Goal: Task Accomplishment & Management: Manage account settings

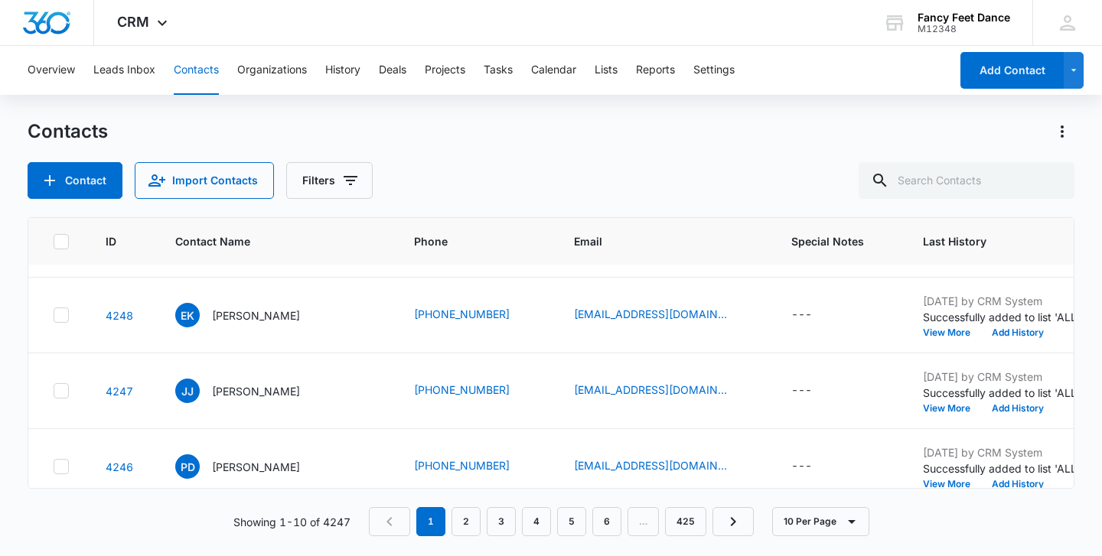
scroll to position [519, 0]
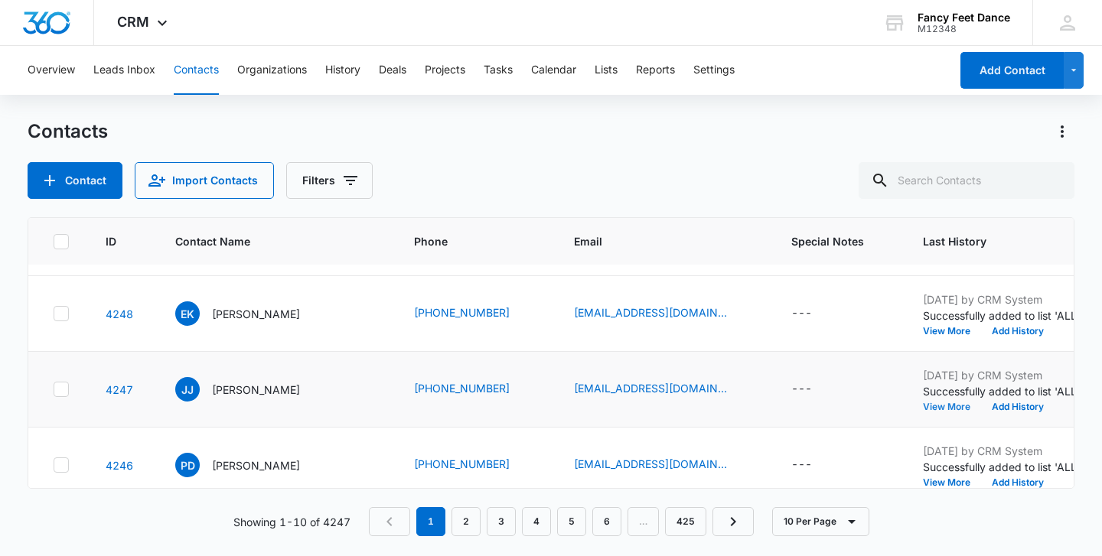
click at [923, 409] on button "View More" at bounding box center [952, 406] width 58 height 9
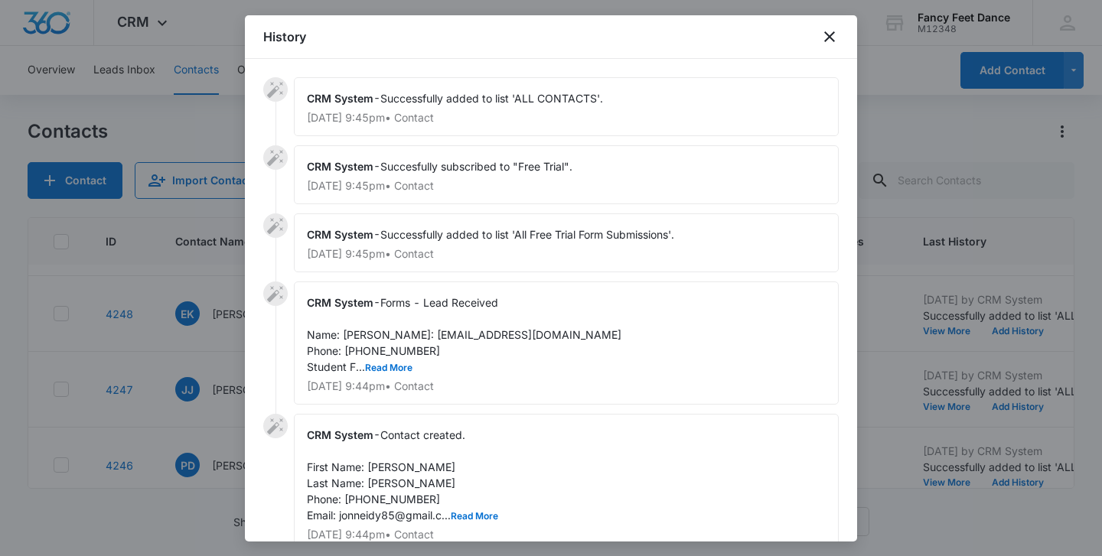
click at [389, 373] on span "Forms - Lead Received Name: Jonneidy Javier Email: jonneidy85@gmail.com Phone: …" at bounding box center [464, 334] width 314 height 77
click at [389, 373] on button "Read More" at bounding box center [388, 367] width 47 height 9
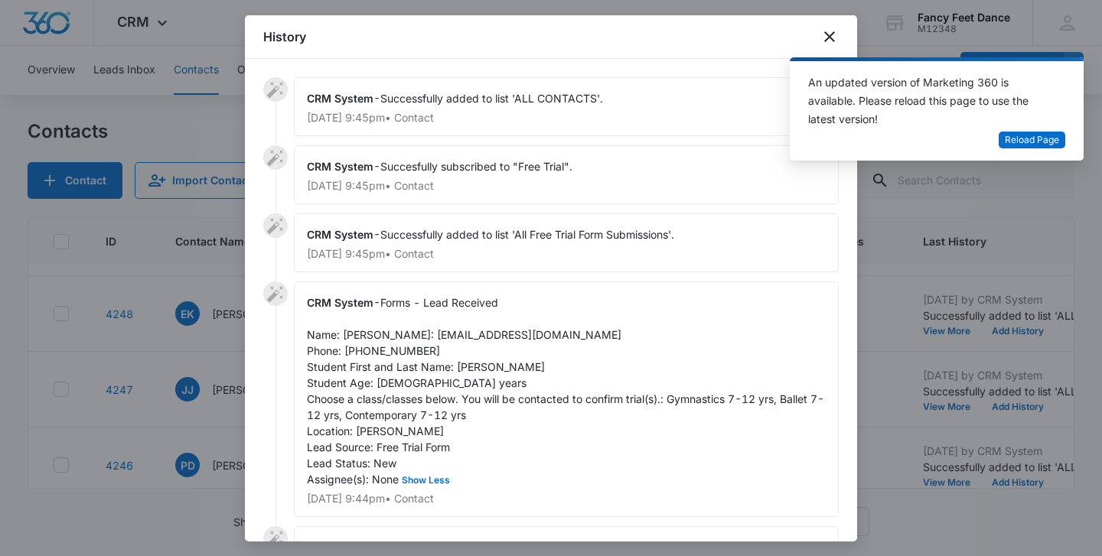
click at [464, 386] on span "Forms - Lead Received Name: Jonneidy Javier Email: jonneidy85@gmail.com Phone: …" at bounding box center [565, 391] width 517 height 190
copy span "Joannie"
click at [362, 331] on span "Forms - Lead Received Name: Jonneidy Javier Email: jonneidy85@gmail.com Phone: …" at bounding box center [565, 391] width 517 height 190
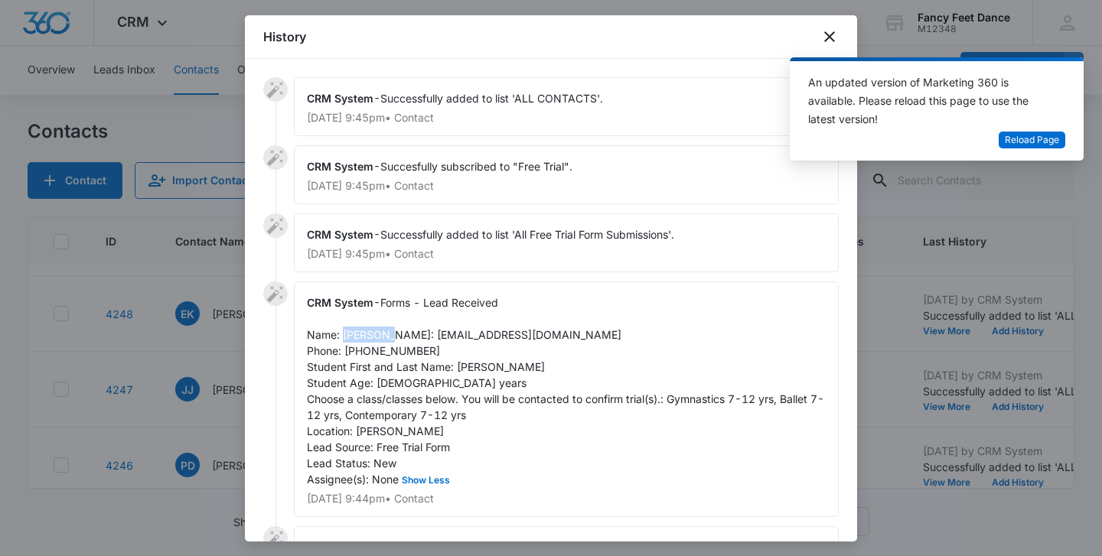
copy span "Jonneidy"
click at [366, 366] on span "Forms - Lead Received Name: Jonneidy Javier Email: jonneidy85@gmail.com Phone: …" at bounding box center [565, 391] width 517 height 190
copy span "9142508862"
click at [223, 368] on div at bounding box center [551, 278] width 1102 height 556
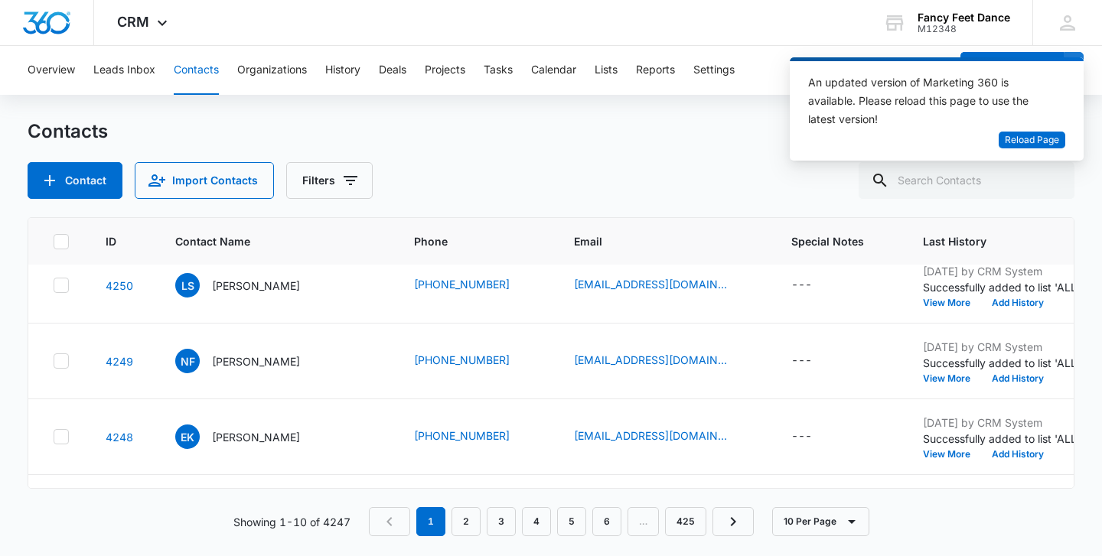
scroll to position [396, 0]
click at [923, 454] on button "View More" at bounding box center [952, 454] width 58 height 9
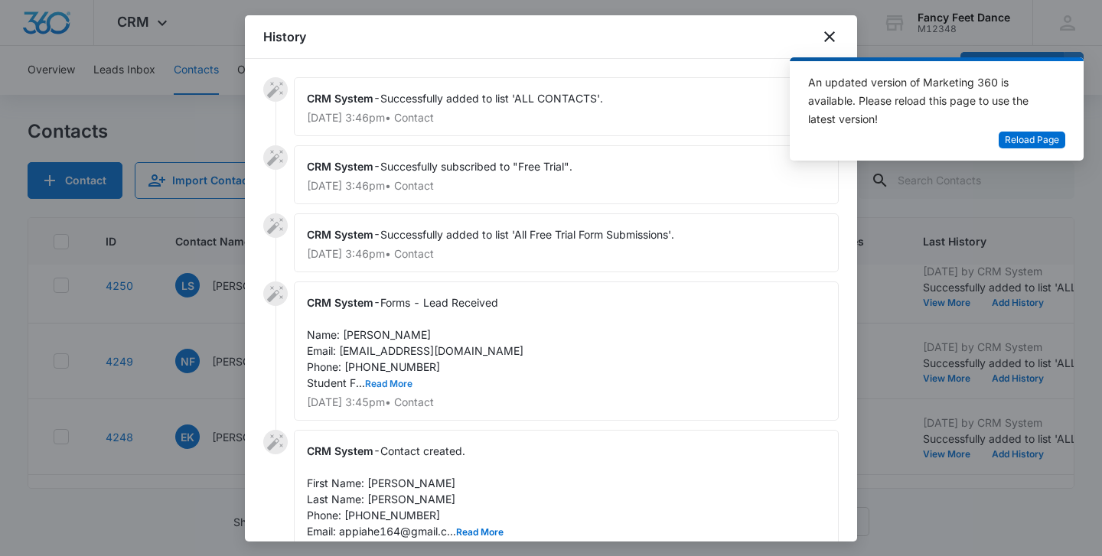
click at [384, 379] on button "Read More" at bounding box center [388, 383] width 47 height 9
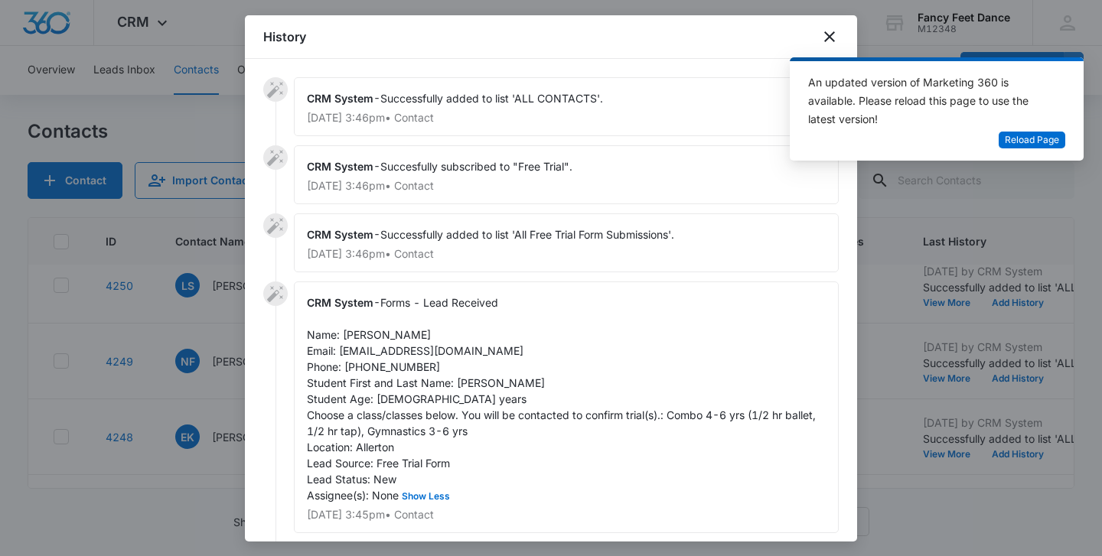
click at [464, 383] on span "Forms - Lead Received Name: Esther K Appiah Email: appiahe164@gmail.com Phone: …" at bounding box center [563, 399] width 512 height 206
copy span "Aubrey"
click at [354, 340] on span "Forms - Lead Received Name: Esther K Appiah Email: appiahe164@gmail.com Phone: …" at bounding box center [563, 399] width 512 height 206
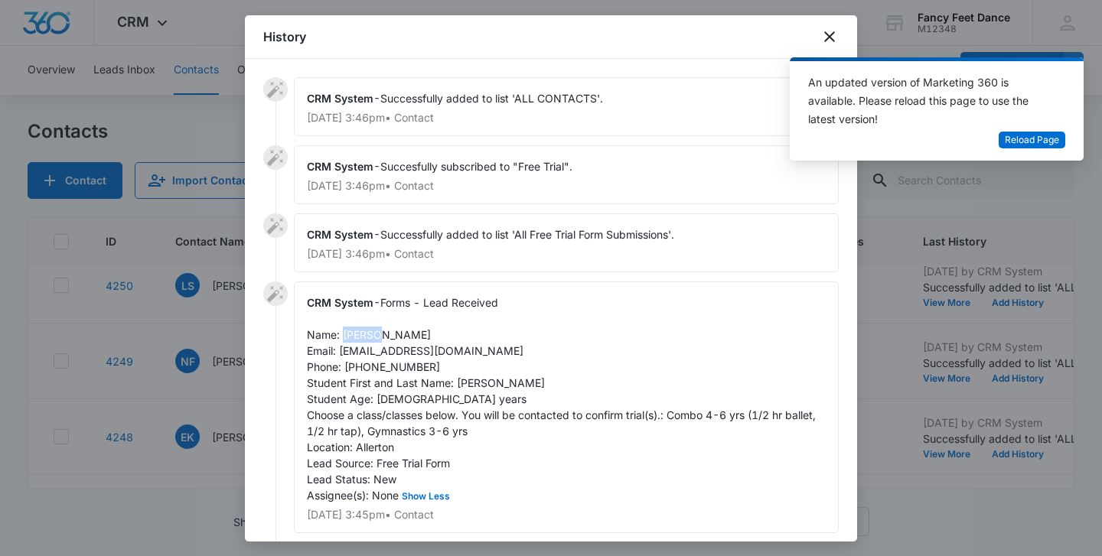
copy span "Esther"
click at [406, 370] on span "Forms - Lead Received Name: Esther K Appiah Email: appiahe164@gmail.com Phone: …" at bounding box center [563, 399] width 512 height 206
copy span "9292635398"
click at [464, 378] on span "Forms - Lead Received Name: Esther K Appiah Email: appiahe164@gmail.com Phone: …" at bounding box center [563, 399] width 512 height 206
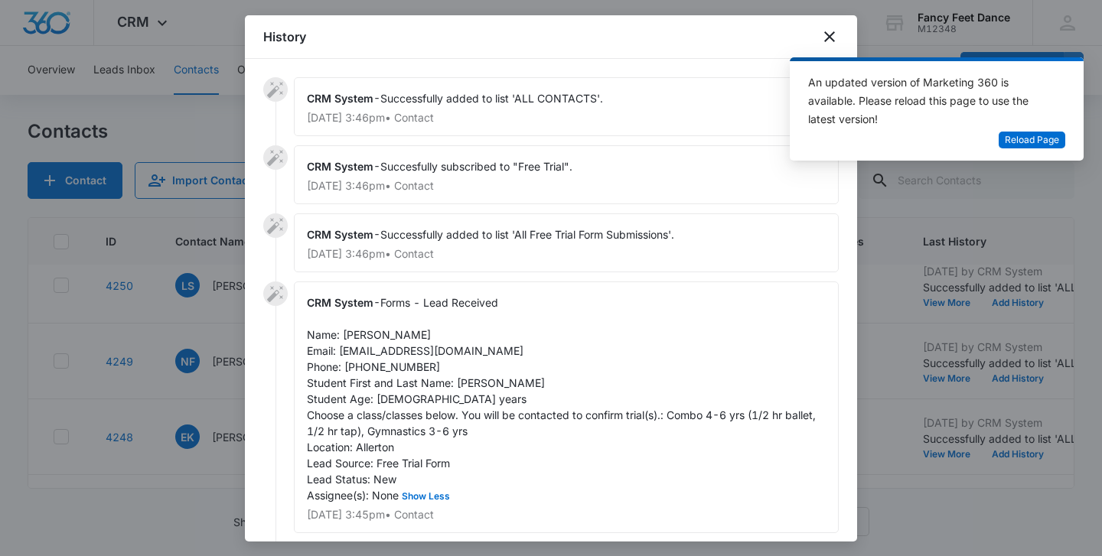
click at [464, 378] on span "Forms - Lead Received Name: Esther K Appiah Email: appiahe164@gmail.com Phone: …" at bounding box center [563, 399] width 512 height 206
click at [467, 382] on span "Forms - Lead Received Name: Esther K Appiah Email: appiahe164@gmail.com Phone: …" at bounding box center [563, 399] width 512 height 206
click at [467, 383] on span "Forms - Lead Received Name: Esther K Appiah Email: appiahe164@gmail.com Phone: …" at bounding box center [563, 399] width 512 height 206
copy span "Aubrey"
click at [376, 366] on span "Forms - Lead Received Name: Esther K Appiah Email: appiahe164@gmail.com Phone: …" at bounding box center [563, 399] width 512 height 206
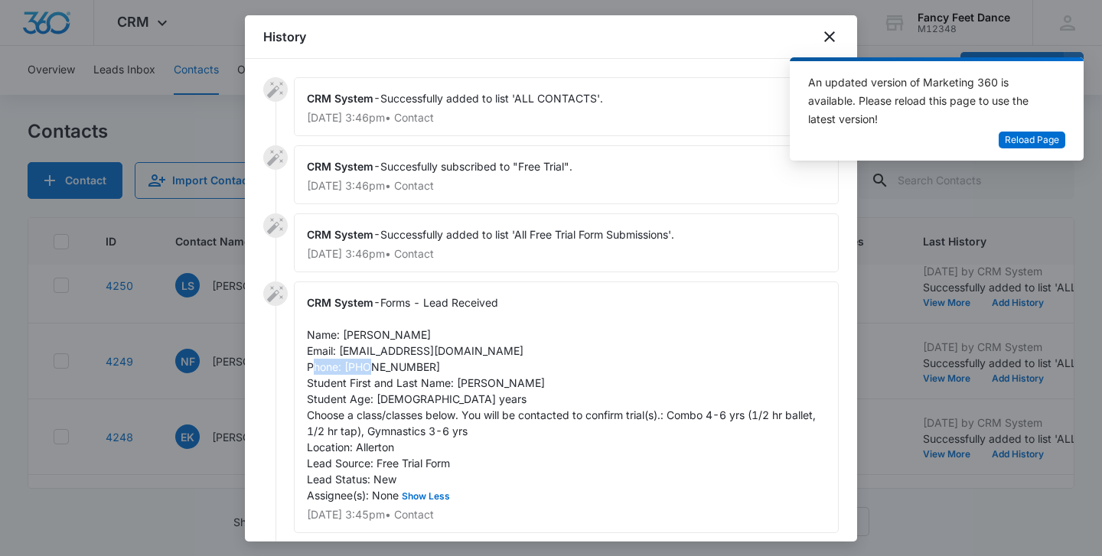
click at [376, 366] on span "Forms - Lead Received Name: Esther K Appiah Email: appiahe164@gmail.com Phone: …" at bounding box center [563, 399] width 512 height 206
copy span "9292635398"
click at [158, 386] on div at bounding box center [551, 278] width 1102 height 556
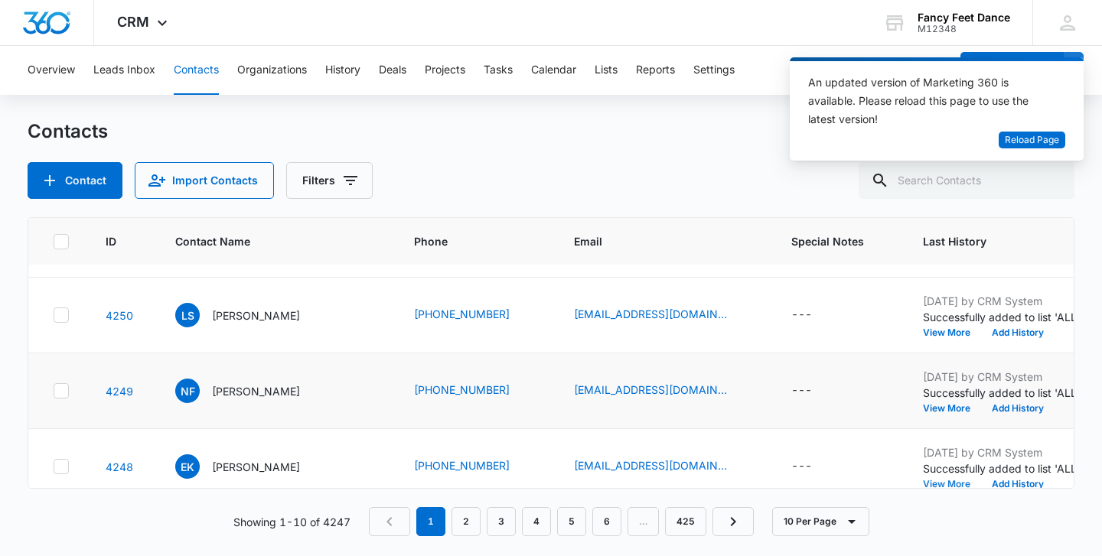
scroll to position [361, 0]
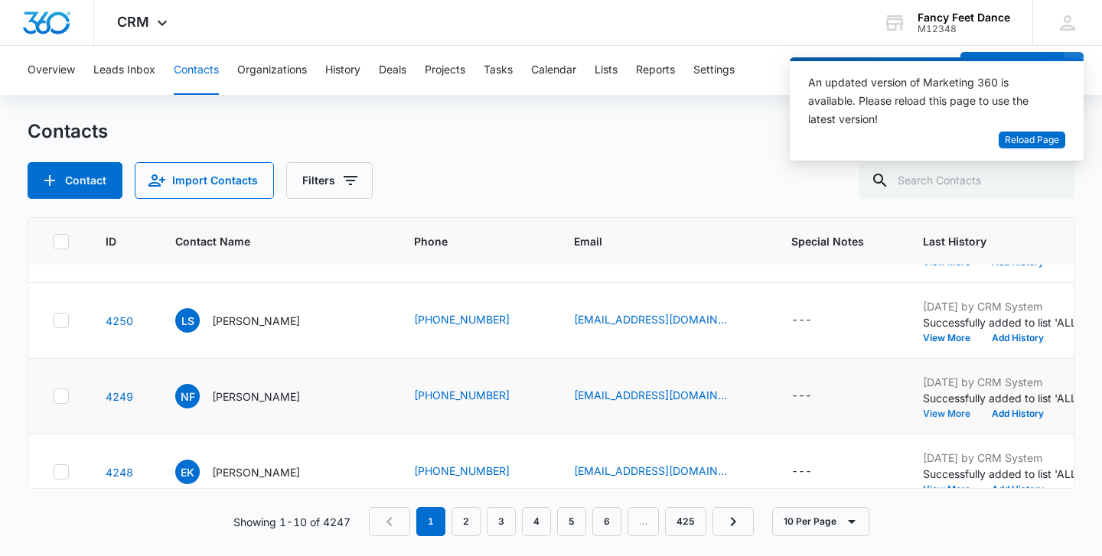
click at [923, 415] on button "View More" at bounding box center [952, 413] width 58 height 9
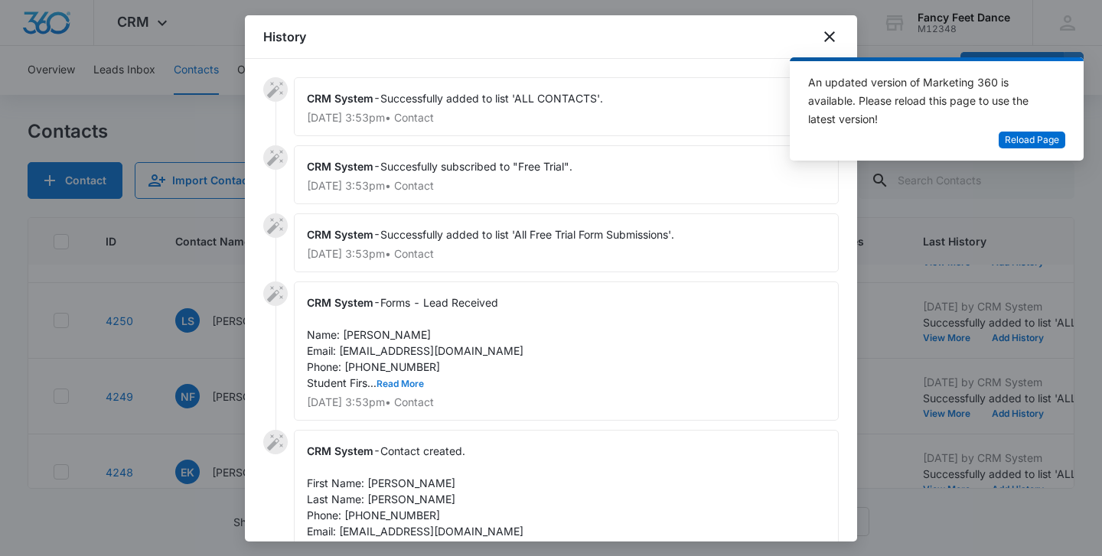
click at [402, 379] on button "Read More" at bounding box center [399, 383] width 47 height 9
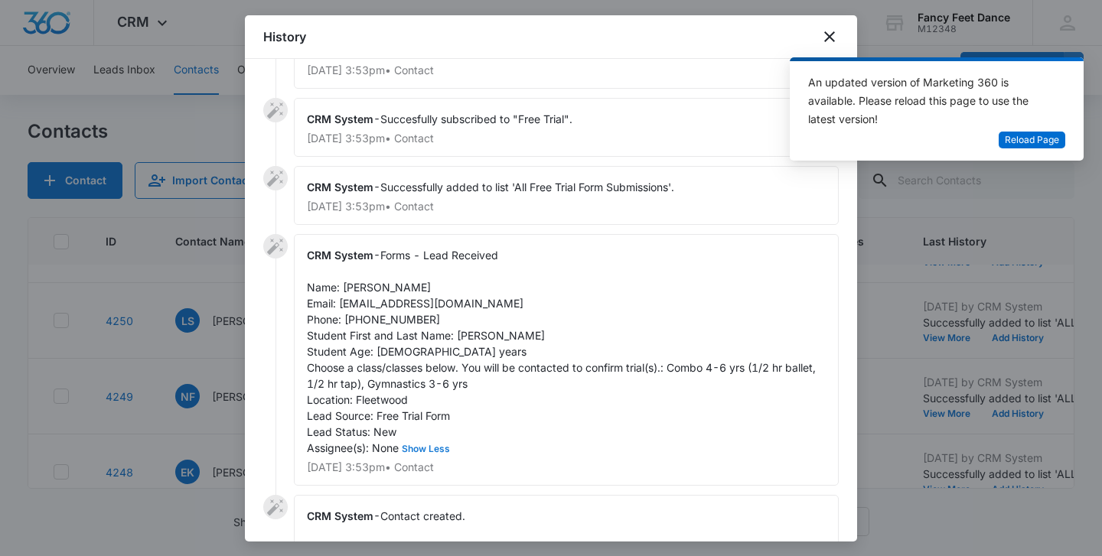
scroll to position [49, 0]
click at [468, 328] on span "Forms - Lead Received Name: Natasha Fletcher Email: madlin31@aol.com Phone: 718…" at bounding box center [563, 350] width 512 height 206
copy span "Savannah"
click at [352, 284] on span "Forms - Lead Received Name: Natasha Fletcher Email: madlin31@aol.com Phone: 718…" at bounding box center [563, 350] width 512 height 206
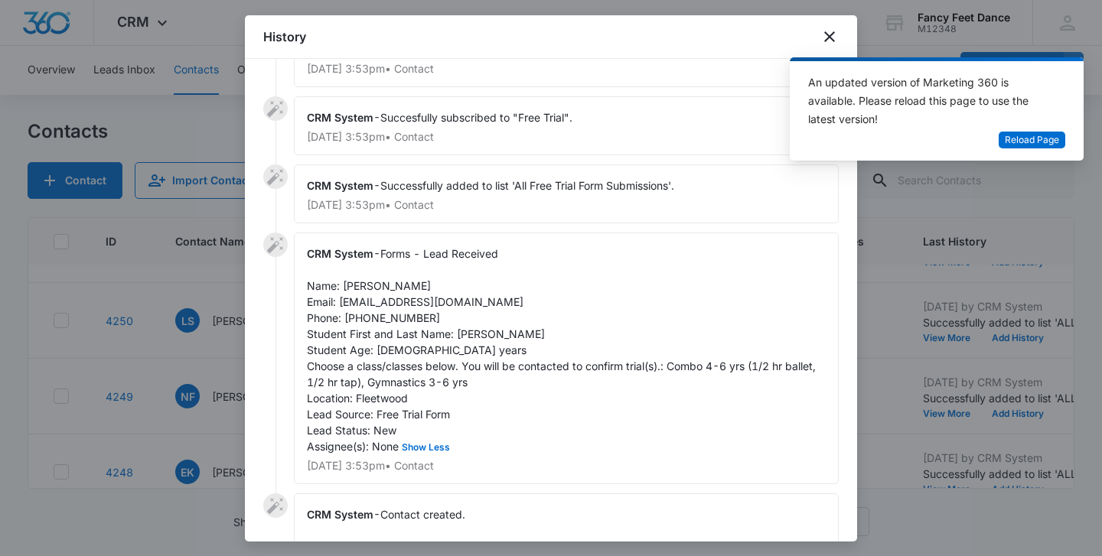
click at [352, 284] on span "Forms - Lead Received Name: Natasha Fletcher Email: madlin31@aol.com Phone: 718…" at bounding box center [563, 350] width 512 height 206
copy span "Natasha"
click at [394, 314] on span "Forms - Lead Received Name: Natasha Fletcher Email: madlin31@aol.com Phone: 718…" at bounding box center [563, 350] width 512 height 206
click at [212, 386] on div at bounding box center [551, 278] width 1102 height 556
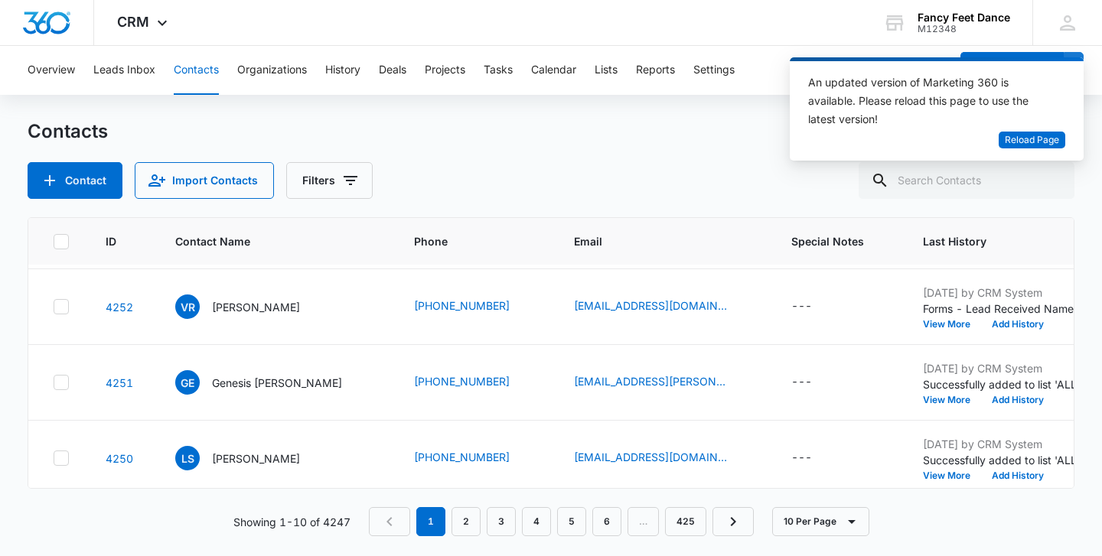
scroll to position [221, 0]
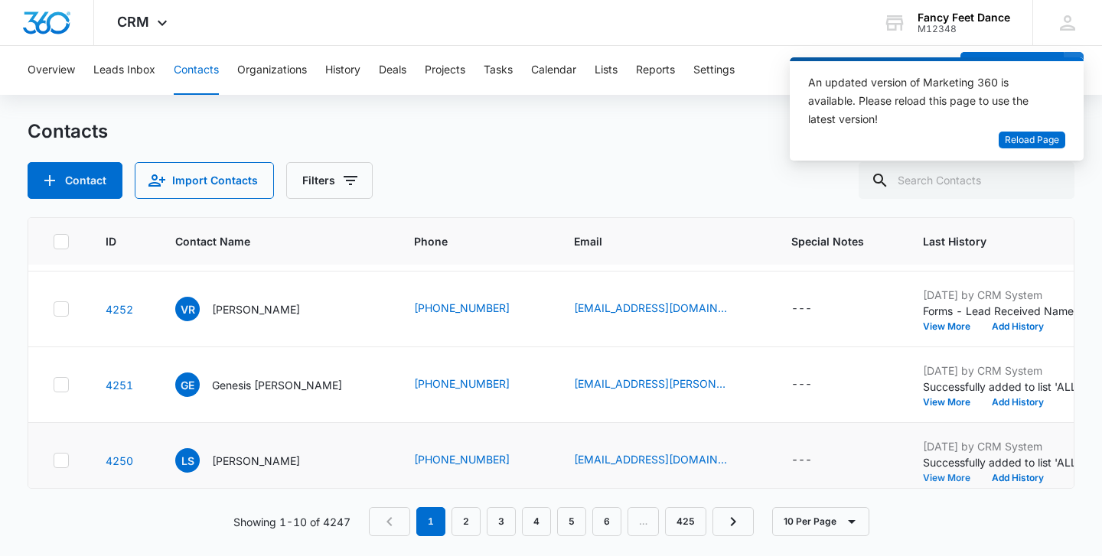
click at [923, 477] on button "View More" at bounding box center [952, 478] width 58 height 9
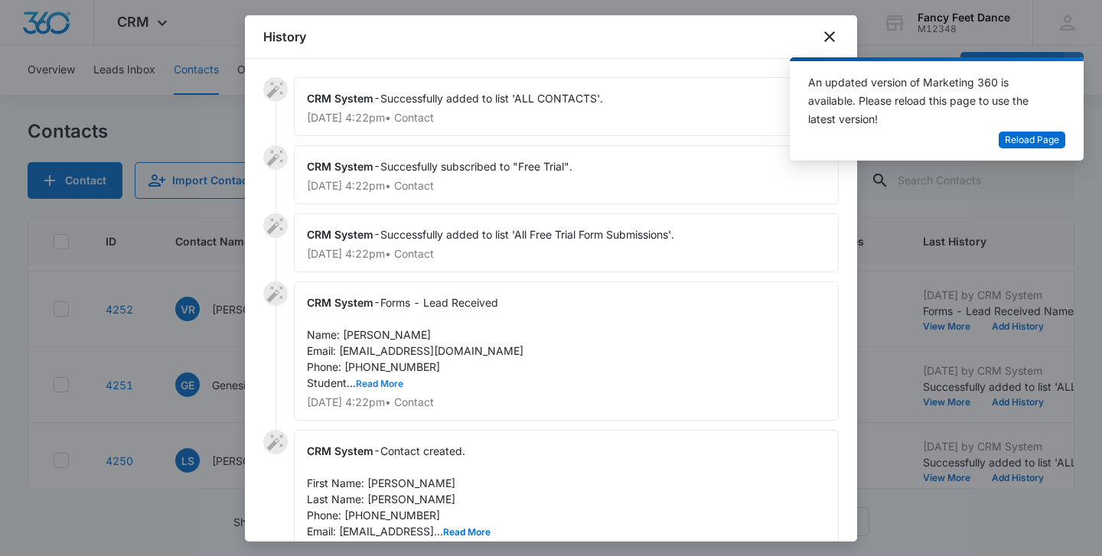
click at [383, 379] on button "Read More" at bounding box center [379, 383] width 47 height 9
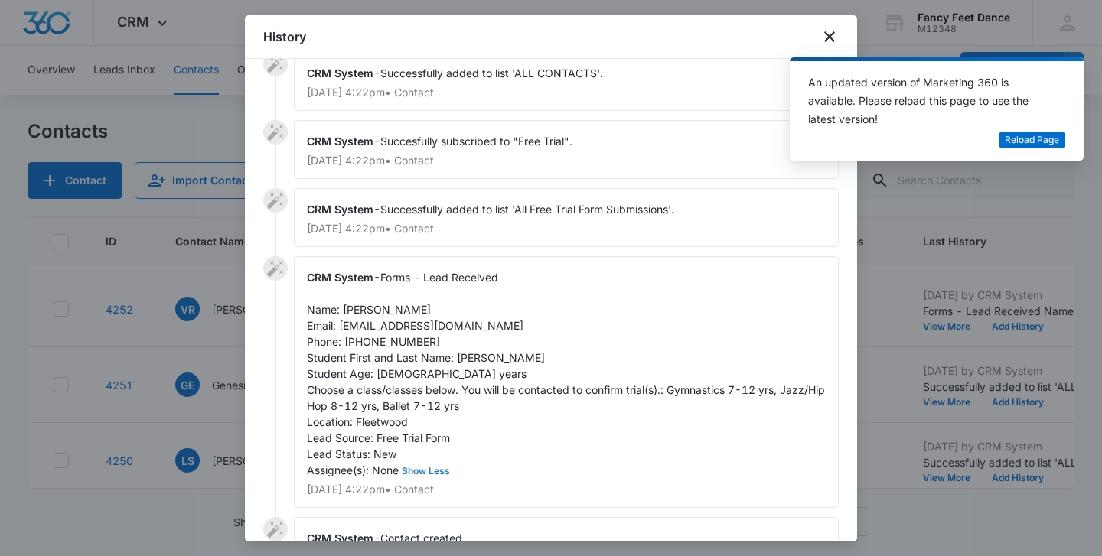
scroll to position [34, 0]
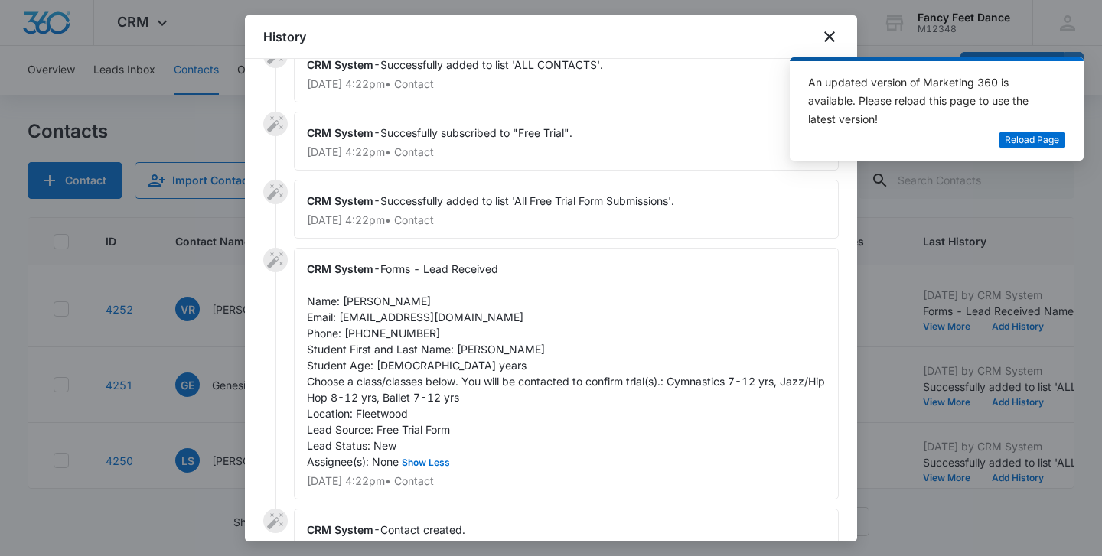
click at [476, 354] on span "Forms - Lead Received Name: Latechia Scott Email: latechiascott@yahoo.com Phone…" at bounding box center [567, 365] width 521 height 206
click at [364, 302] on span "Forms - Lead Received Name: Latechia Scott Email: latechiascott@yahoo.com Phone…" at bounding box center [567, 365] width 521 height 206
click at [402, 336] on span "Forms - Lead Received Name: Latechia Scott Email: latechiascott@yahoo.com Phone…" at bounding box center [567, 365] width 521 height 206
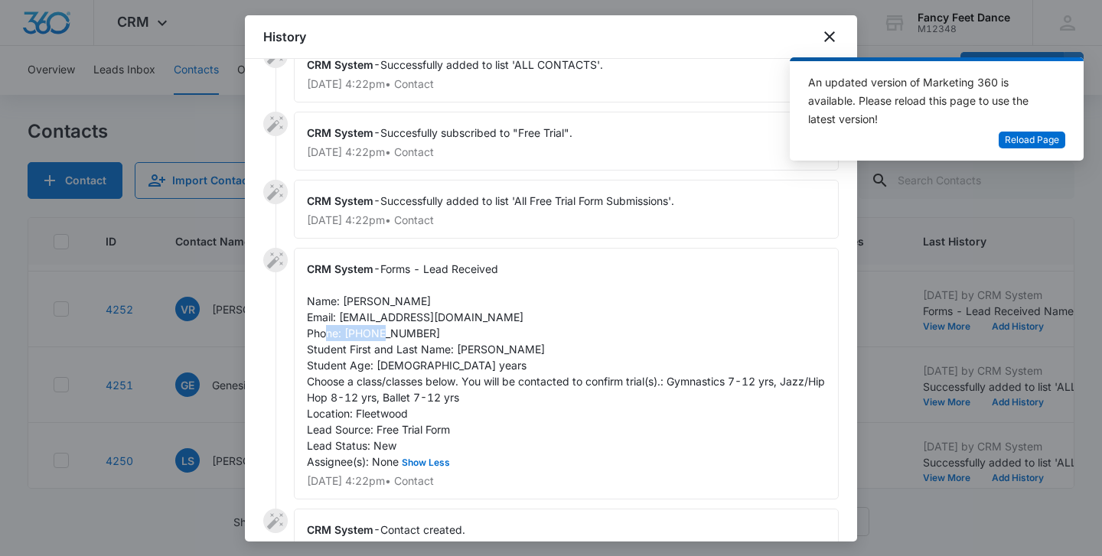
click at [402, 336] on span "Forms - Lead Received Name: Latechia Scott Email: latechiascott@yahoo.com Phone…" at bounding box center [567, 365] width 521 height 206
click at [269, 337] on div "CRM System - Forms - Lead Received Name: Latechia Scott Email: latechiascott@ya…" at bounding box center [550, 378] width 575 height 261
click at [219, 340] on div at bounding box center [551, 278] width 1102 height 556
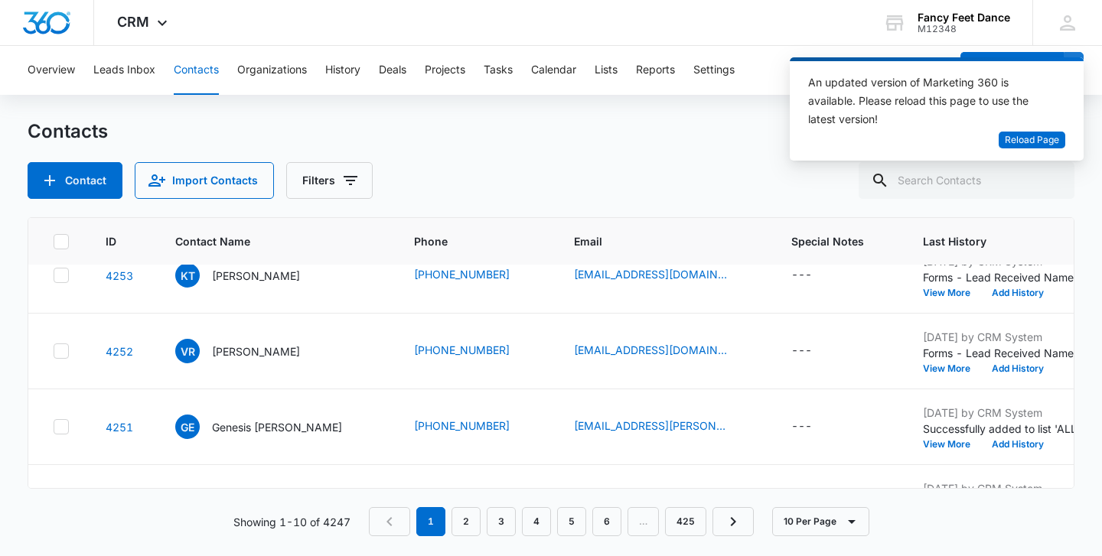
scroll to position [175, 0]
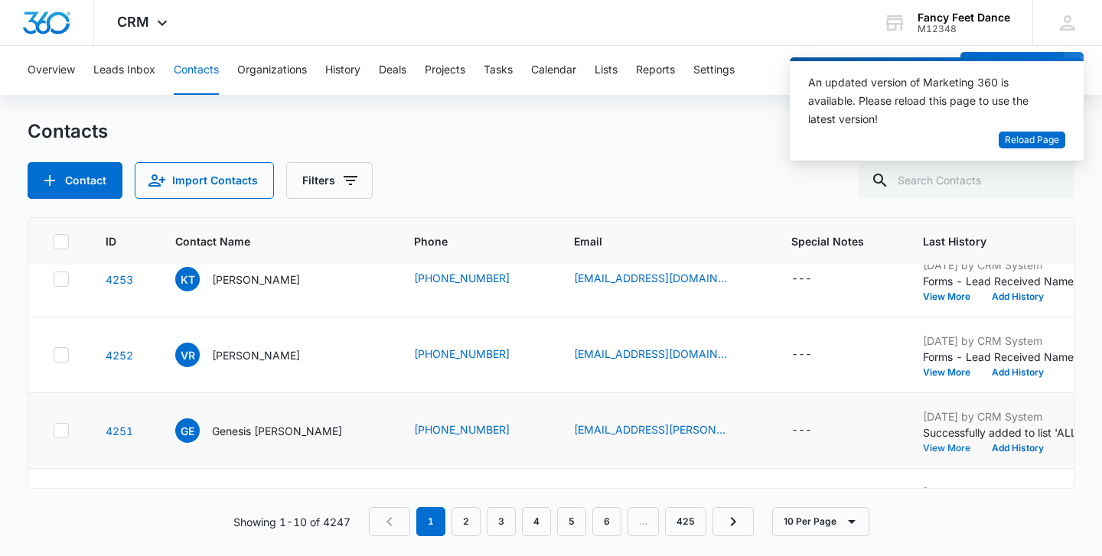
click at [923, 450] on button "View More" at bounding box center [952, 448] width 58 height 9
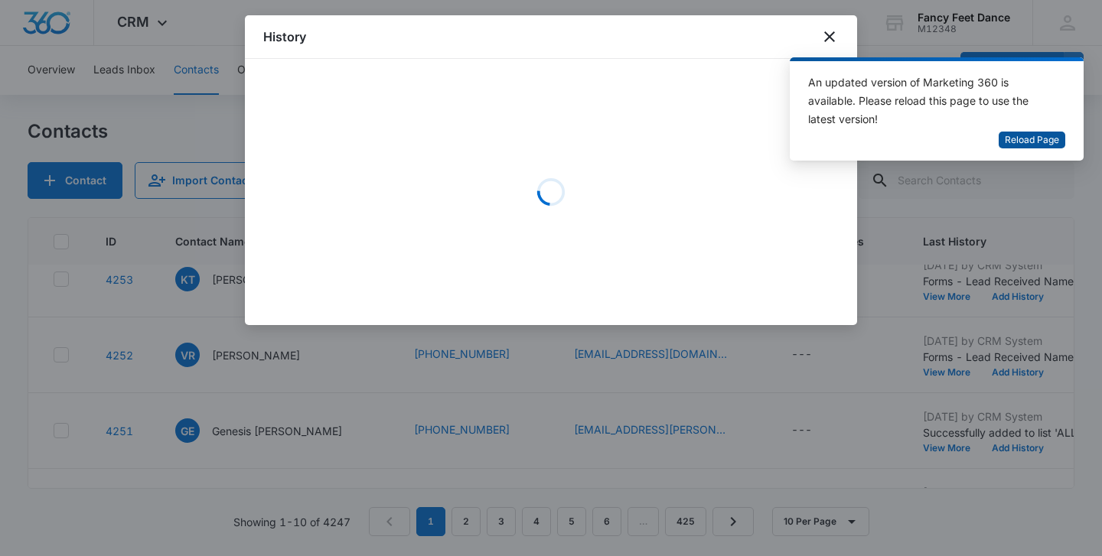
click at [1057, 136] on span "Reload Page" at bounding box center [1032, 140] width 54 height 15
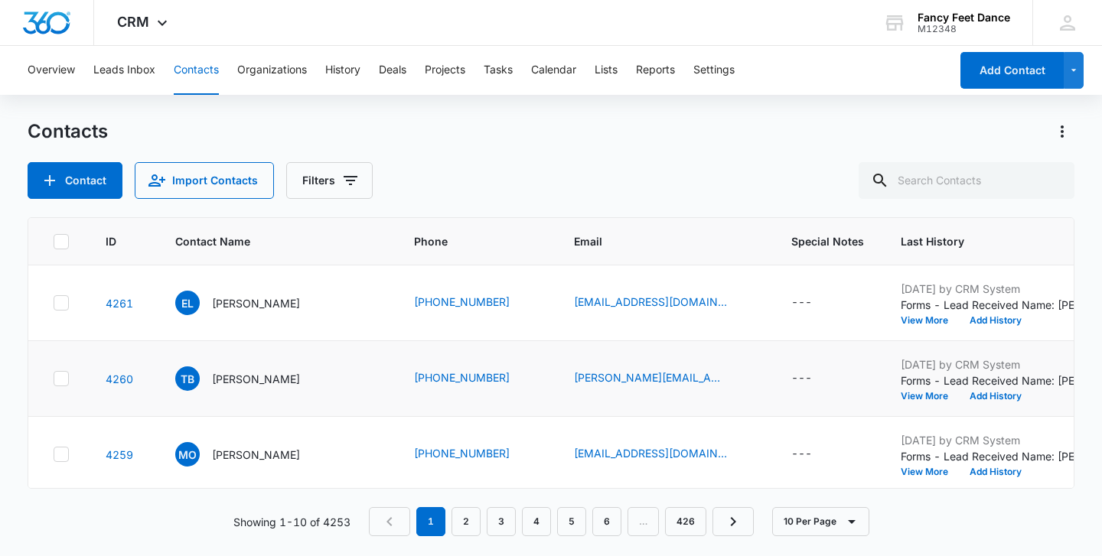
scroll to position [534, 0]
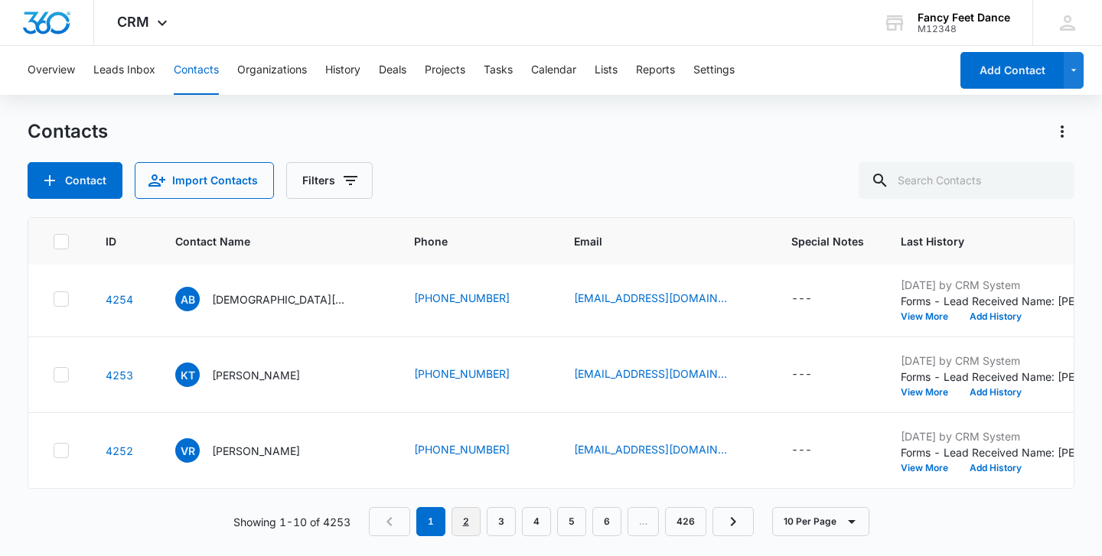
click at [461, 521] on link "2" at bounding box center [465, 521] width 29 height 29
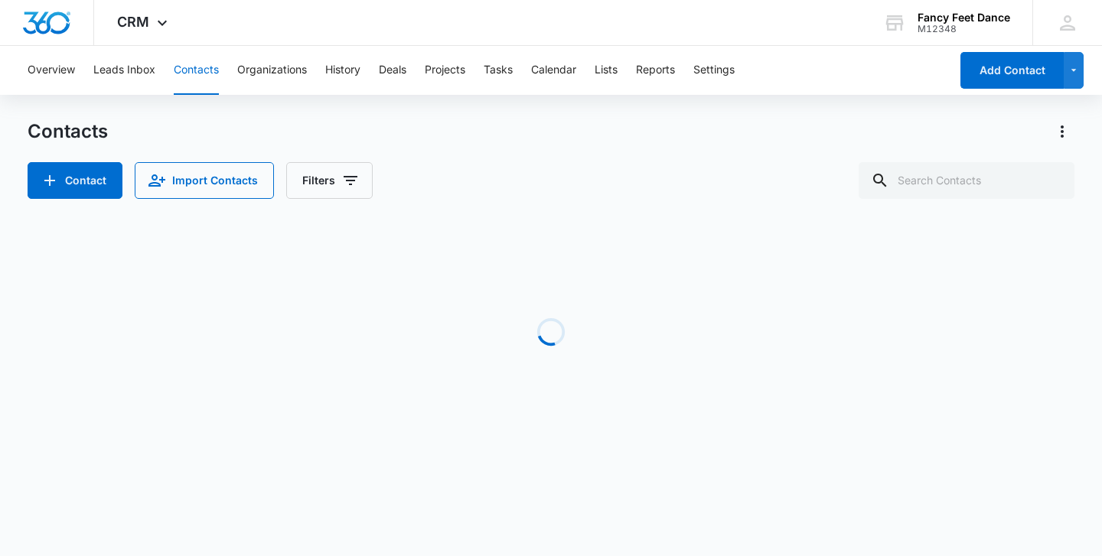
scroll to position [0, 0]
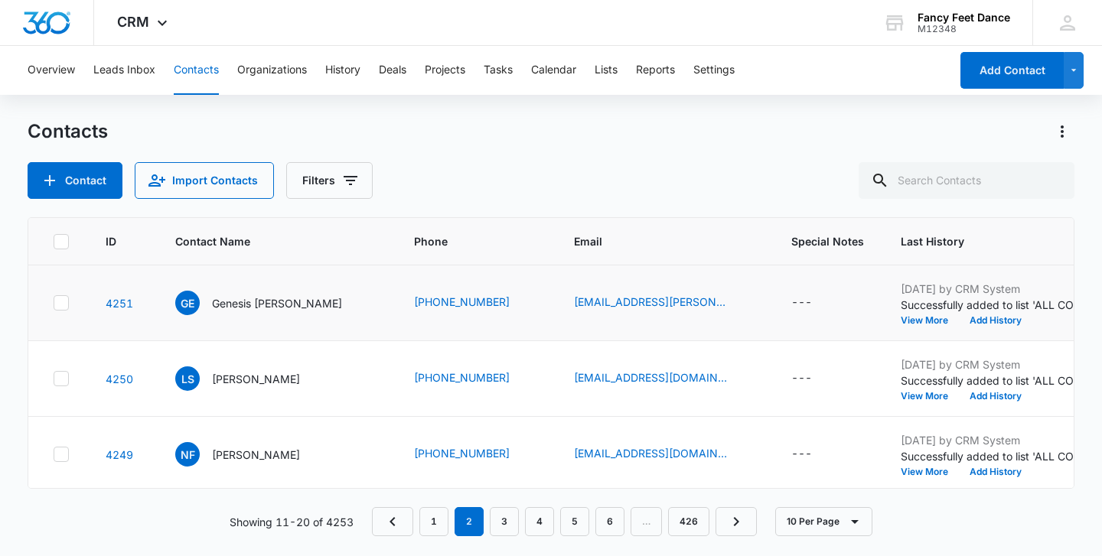
click at [901, 313] on div "[DATE] by CRM System Successfully added to list 'ALL CONTACTS'. View More Add H…" at bounding box center [996, 303] width 191 height 44
click at [901, 316] on button "View More" at bounding box center [930, 320] width 58 height 9
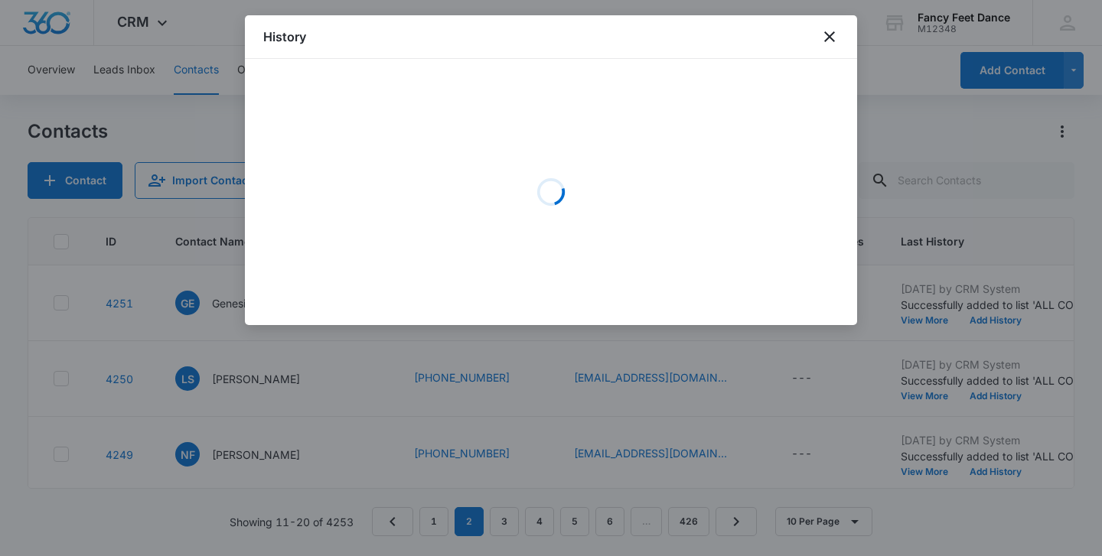
click at [868, 317] on div at bounding box center [551, 278] width 1102 height 556
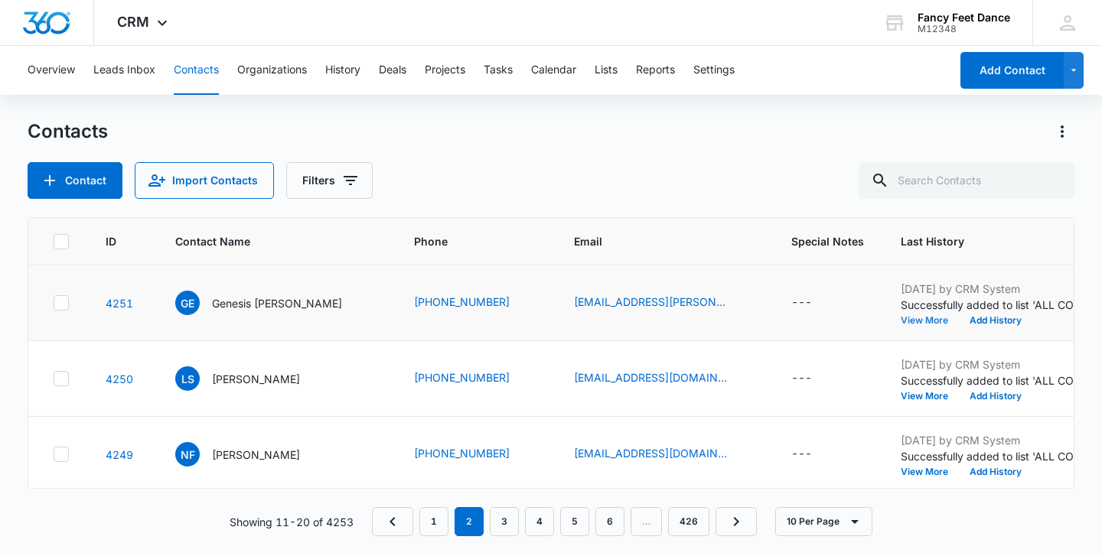
click at [901, 316] on button "View More" at bounding box center [930, 320] width 58 height 9
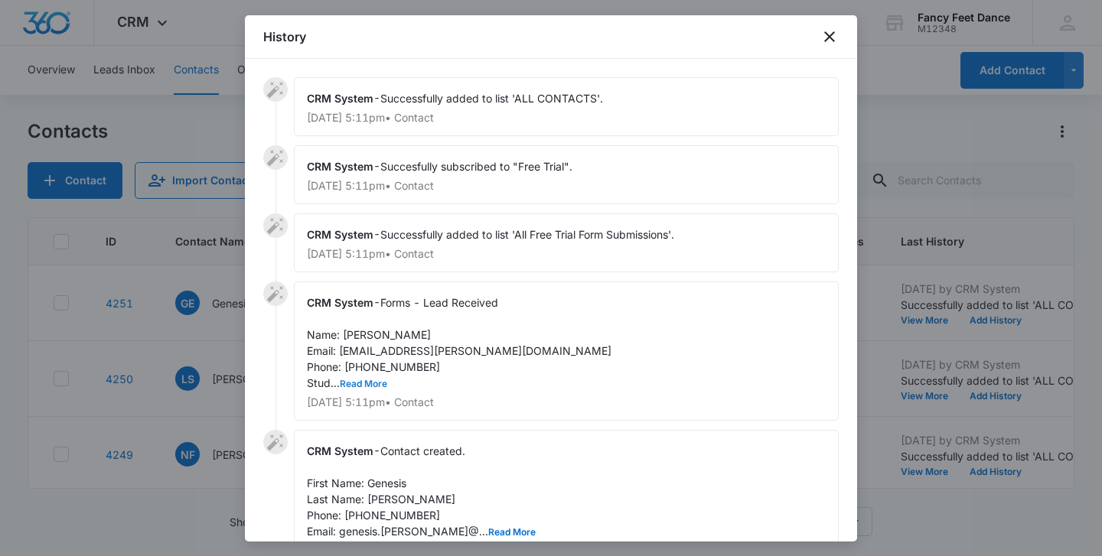
click at [374, 379] on button "Read More" at bounding box center [363, 383] width 47 height 9
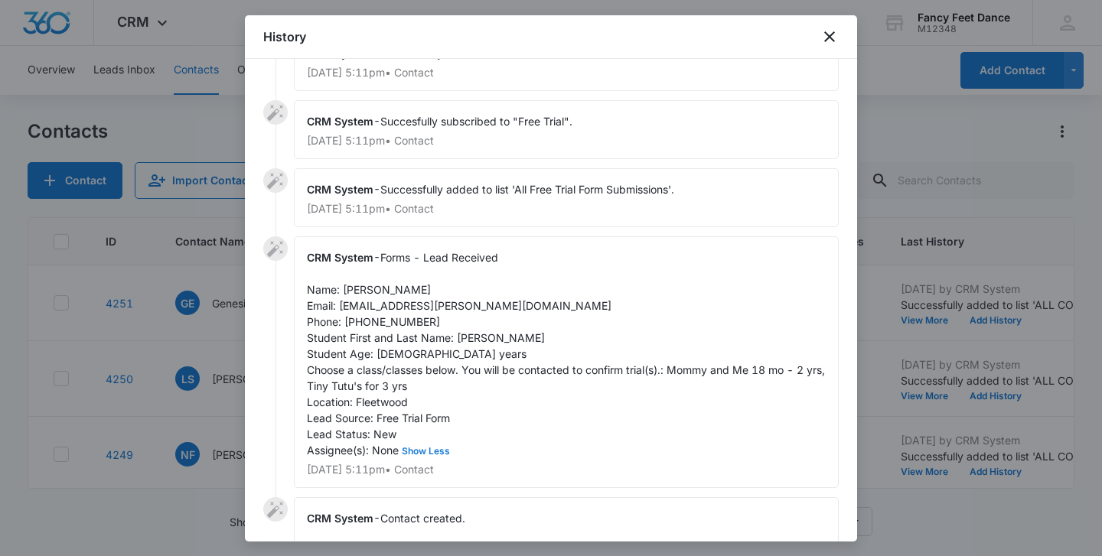
scroll to position [46, 0]
click at [471, 339] on span "Forms - Lead Received Name: [PERSON_NAME] Email: [EMAIL_ADDRESS][PERSON_NAME][D…" at bounding box center [567, 353] width 521 height 206
click at [462, 338] on span "Forms - Lead Received Name: [PERSON_NAME] Email: [EMAIL_ADDRESS][PERSON_NAME][D…" at bounding box center [567, 353] width 521 height 206
click at [462, 337] on span "Forms - Lead Received Name: [PERSON_NAME] Email: [EMAIL_ADDRESS][PERSON_NAME][D…" at bounding box center [567, 353] width 521 height 206
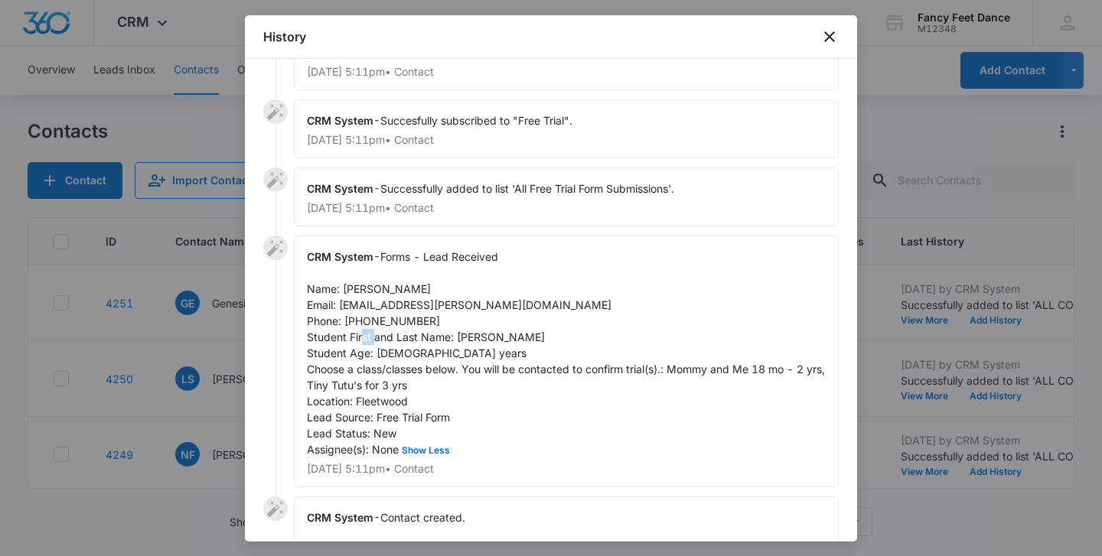
copy span "Mia"
click at [368, 291] on span "Forms - Lead Received Name: [PERSON_NAME] Email: [EMAIL_ADDRESS][PERSON_NAME][D…" at bounding box center [567, 353] width 521 height 206
click at [367, 291] on span "Forms - Lead Received Name: [PERSON_NAME] Email: [EMAIL_ADDRESS][PERSON_NAME][D…" at bounding box center [567, 353] width 521 height 206
copy span "Genesis"
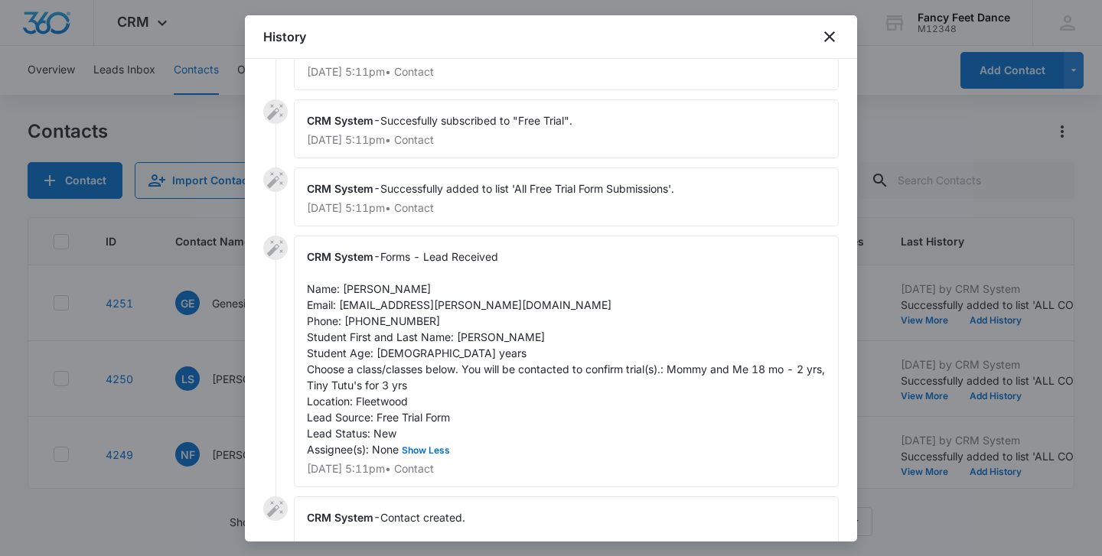
click at [382, 324] on span "Forms - Lead Received Name: [PERSON_NAME] Email: [EMAIL_ADDRESS][PERSON_NAME][D…" at bounding box center [567, 353] width 521 height 206
copy span "9176159015"
click at [216, 341] on div at bounding box center [551, 278] width 1102 height 556
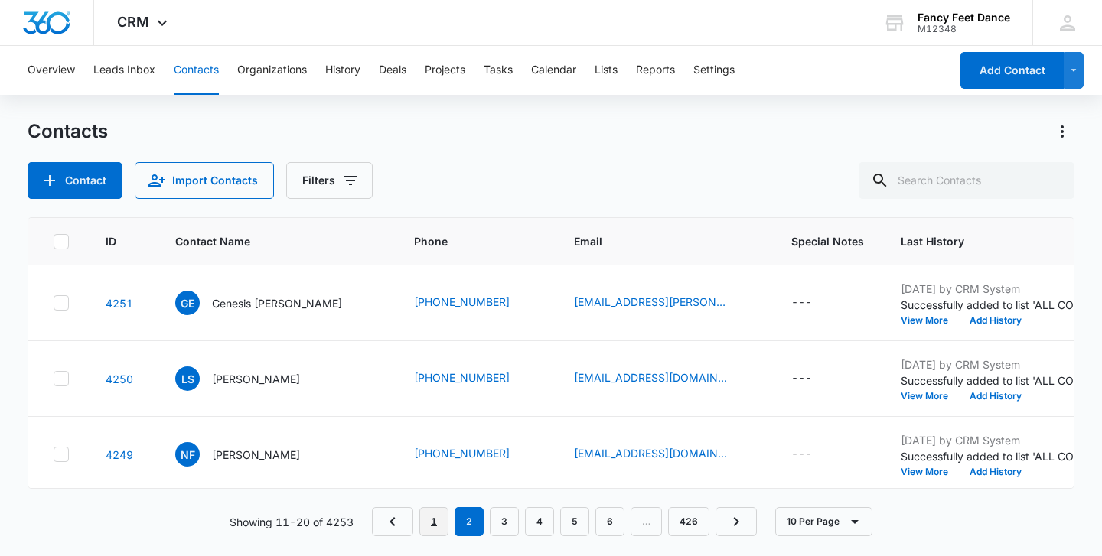
click at [429, 517] on link "1" at bounding box center [433, 521] width 29 height 29
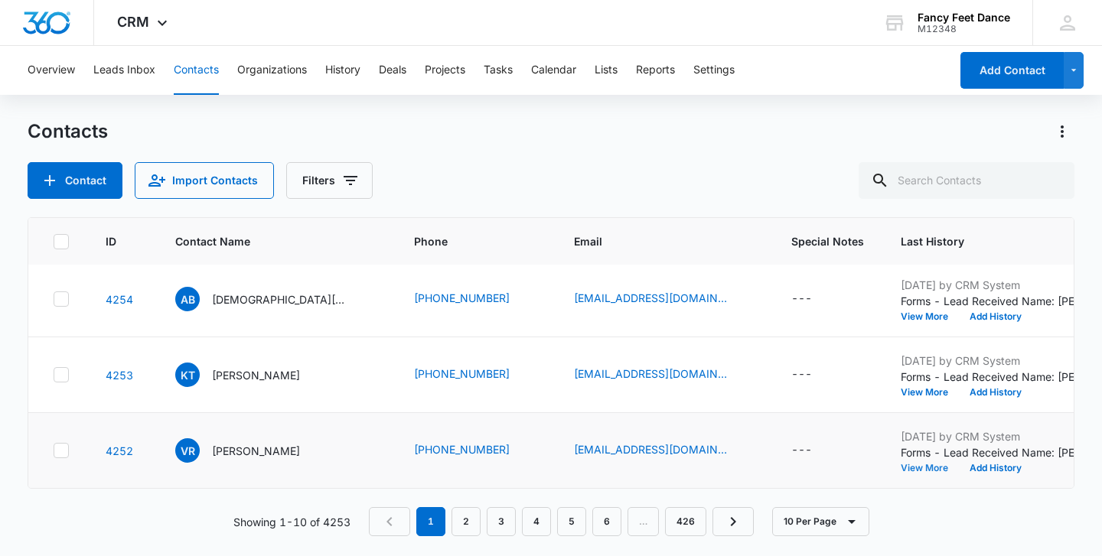
click at [901, 468] on button "View More" at bounding box center [930, 468] width 58 height 9
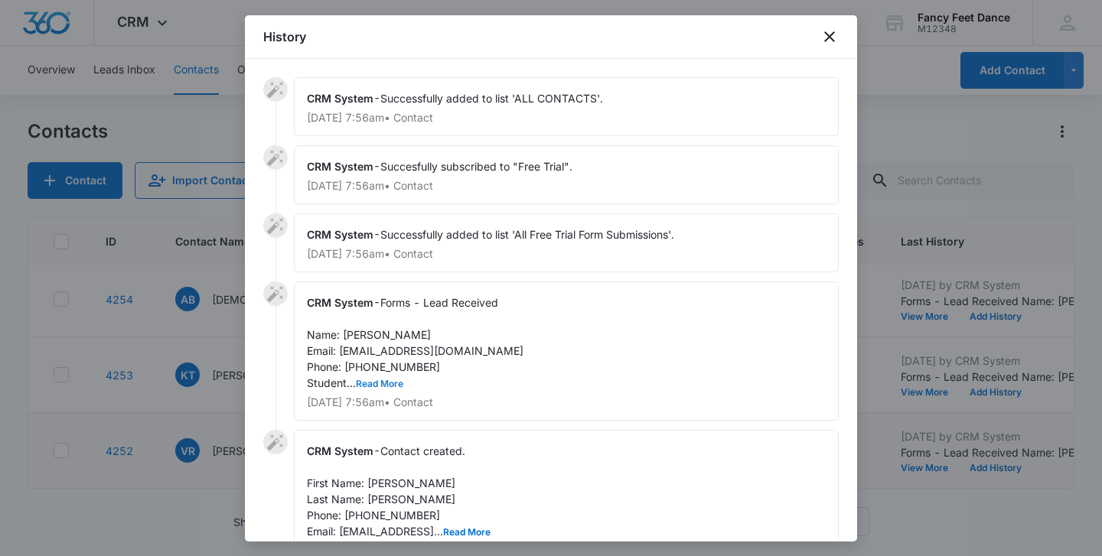
click at [382, 385] on button "Read More" at bounding box center [379, 383] width 47 height 9
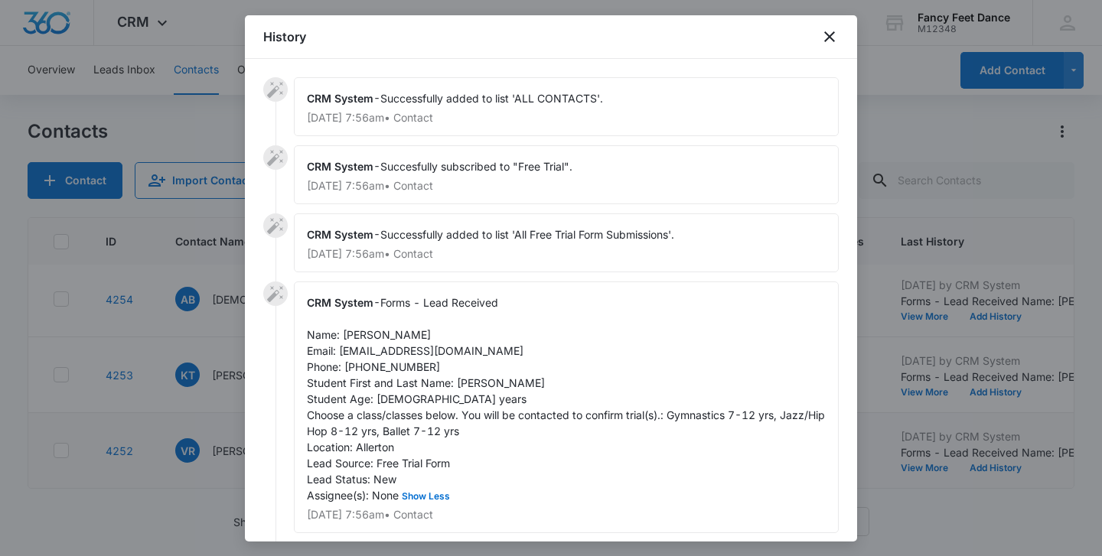
click at [200, 343] on div at bounding box center [551, 278] width 1102 height 556
